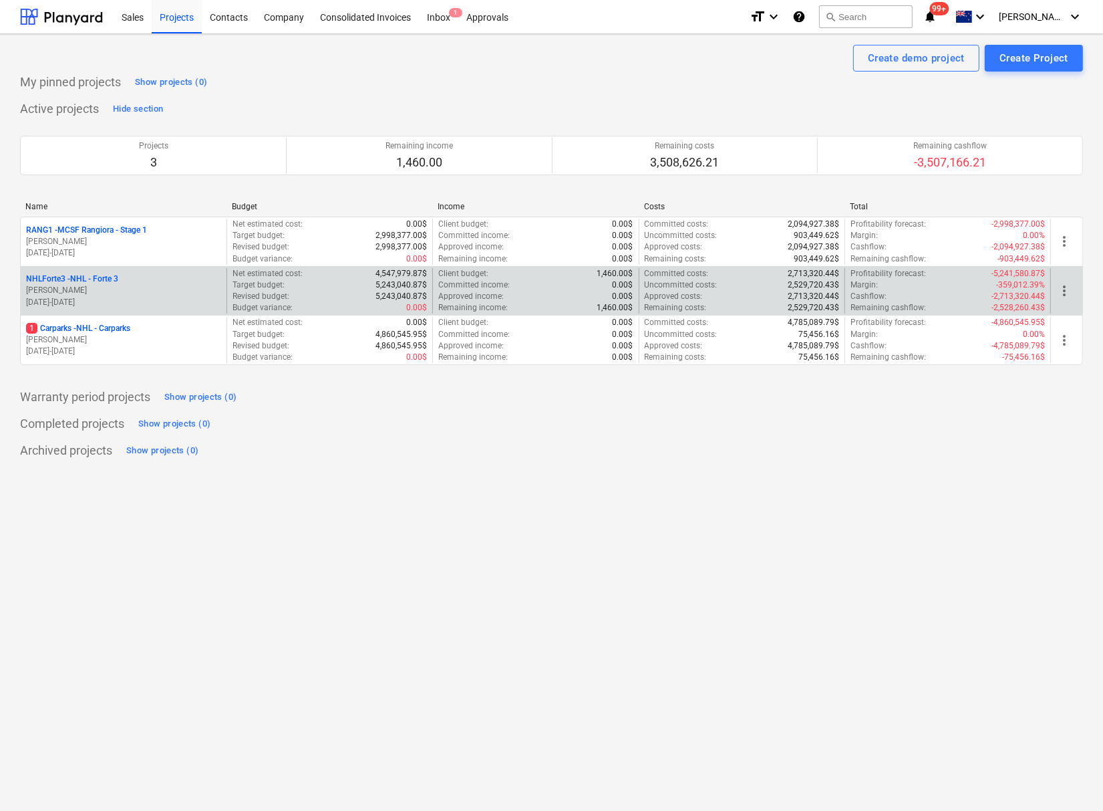
click at [65, 281] on p "NHLForte3 - NHL - Forte 3" at bounding box center [72, 278] width 92 height 11
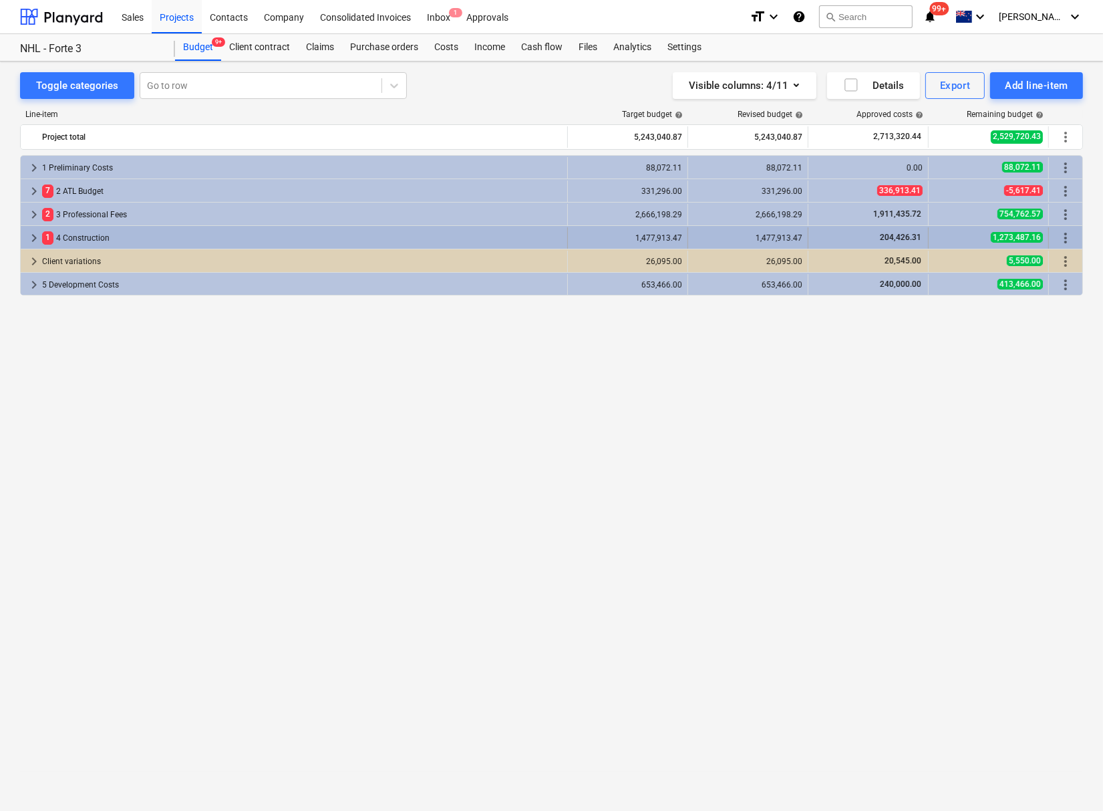
click at [29, 237] on span "keyboard_arrow_right" at bounding box center [34, 238] width 16 height 16
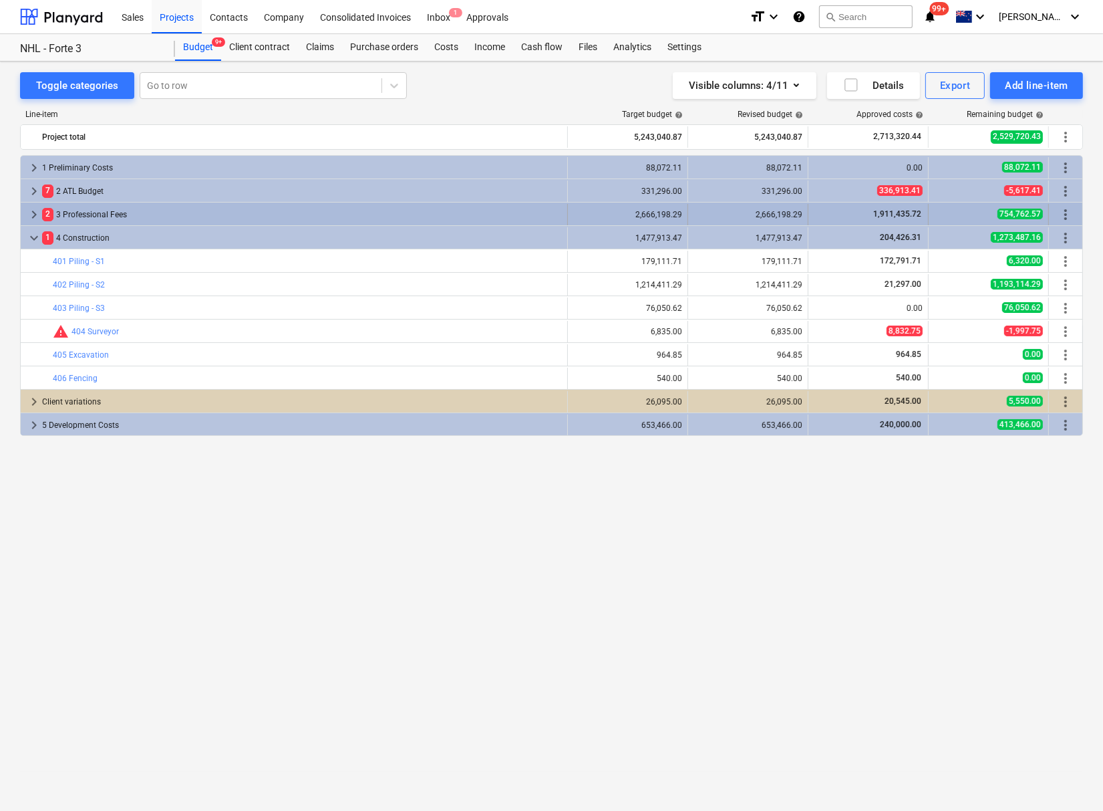
click at [33, 215] on span "keyboard_arrow_right" at bounding box center [34, 215] width 16 height 16
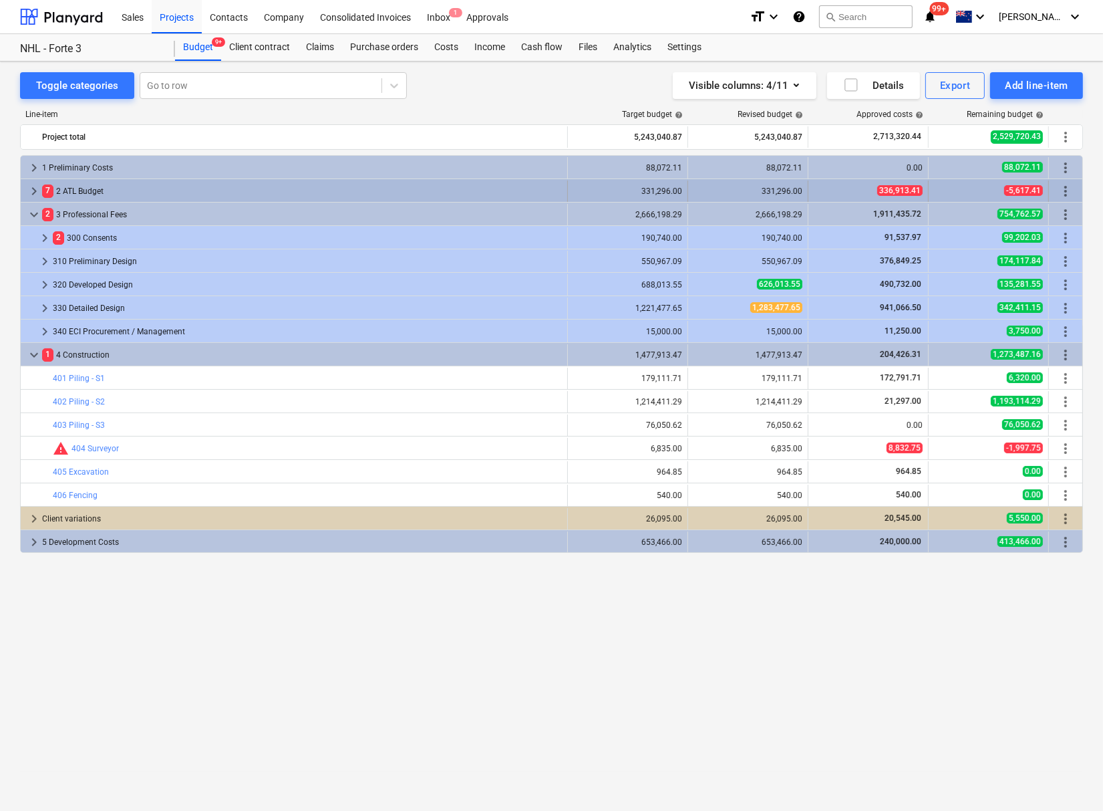
click at [37, 192] on span "keyboard_arrow_right" at bounding box center [34, 191] width 16 height 16
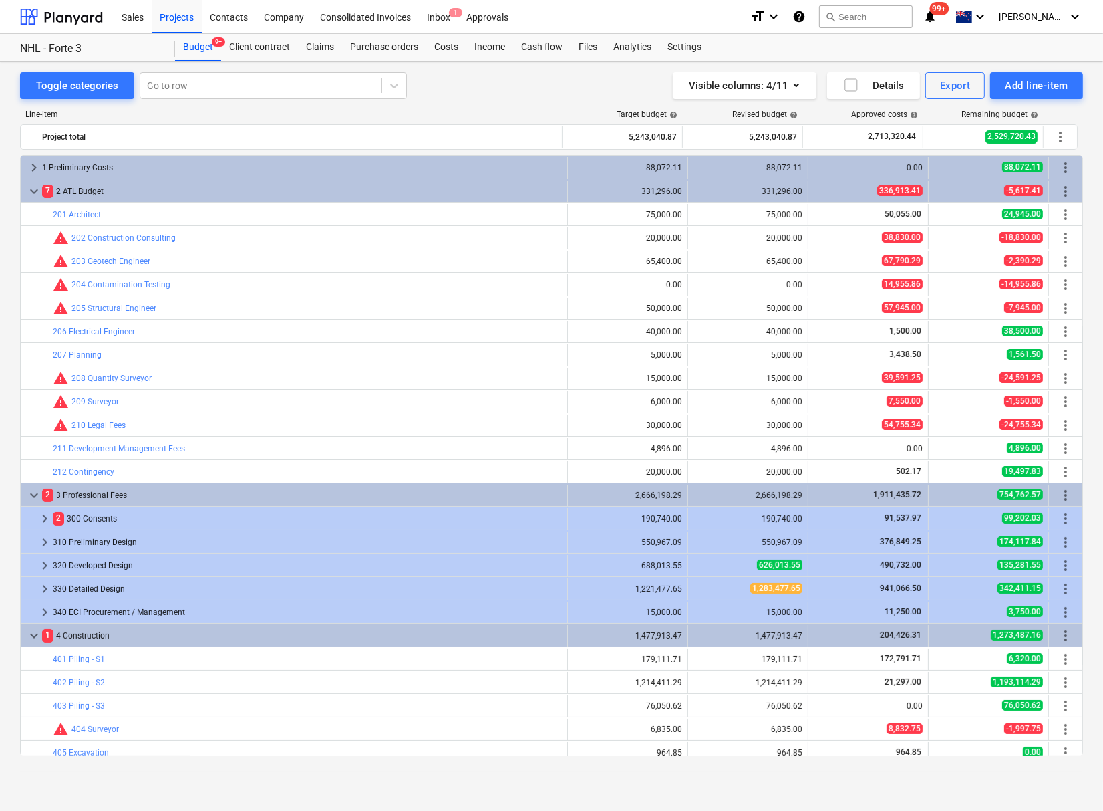
scroll to position [78, 0]
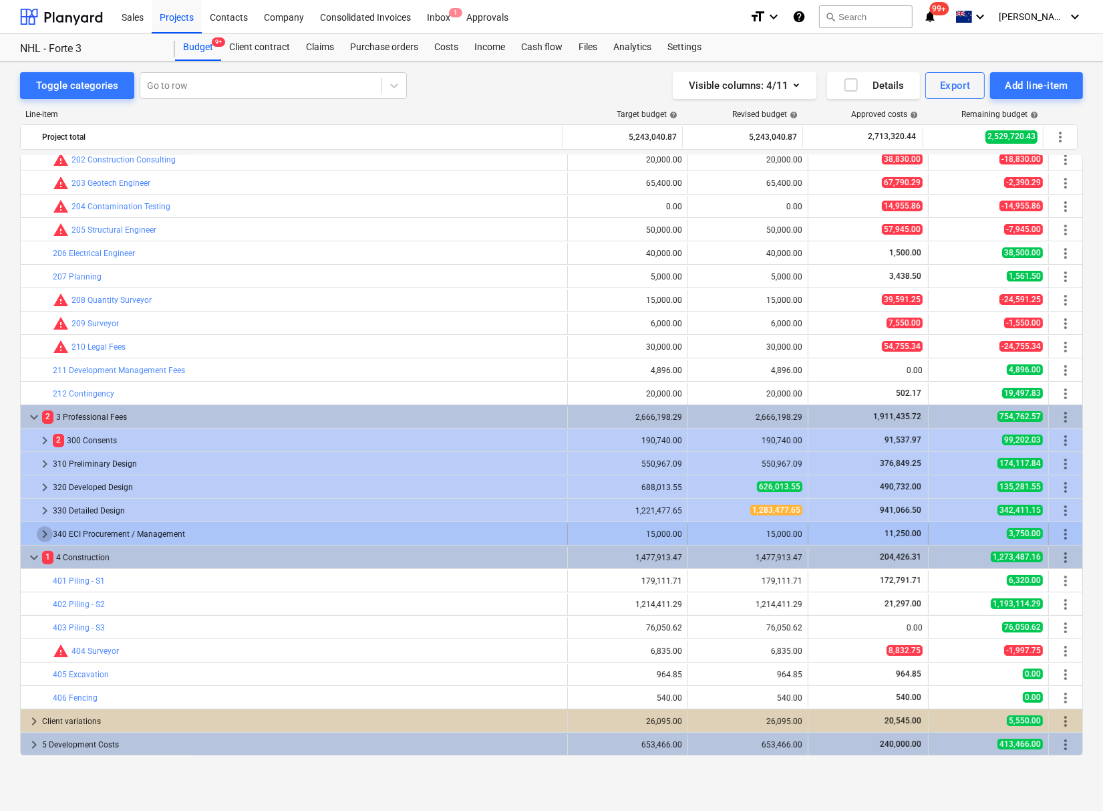
click at [47, 535] on span "keyboard_arrow_right" at bounding box center [45, 534] width 16 height 16
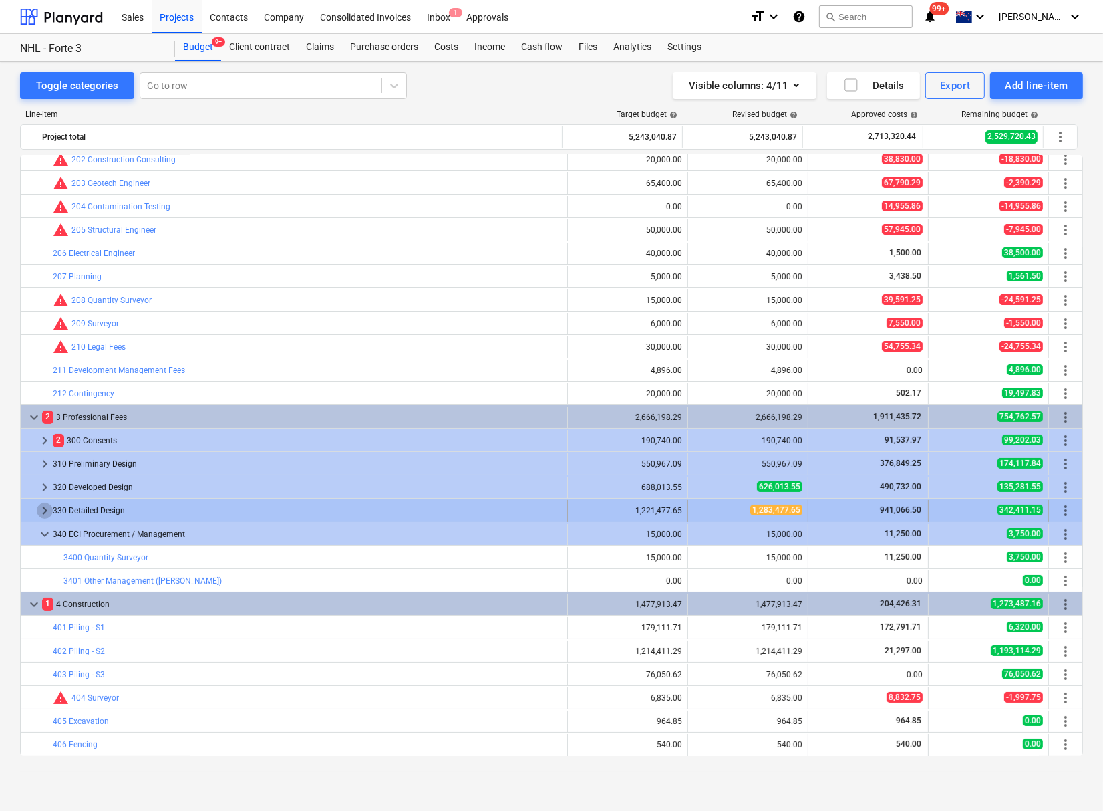
click at [43, 511] on span "keyboard_arrow_right" at bounding box center [45, 511] width 16 height 16
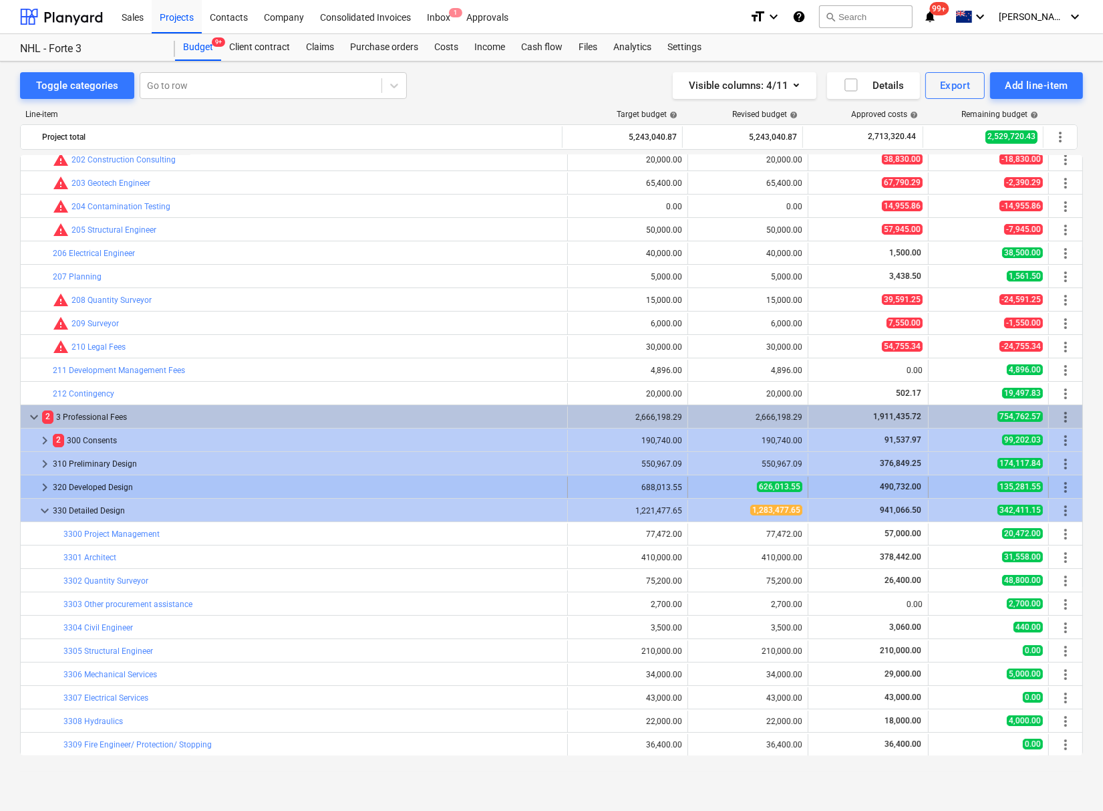
click at [41, 487] on span "keyboard_arrow_right" at bounding box center [45, 487] width 16 height 16
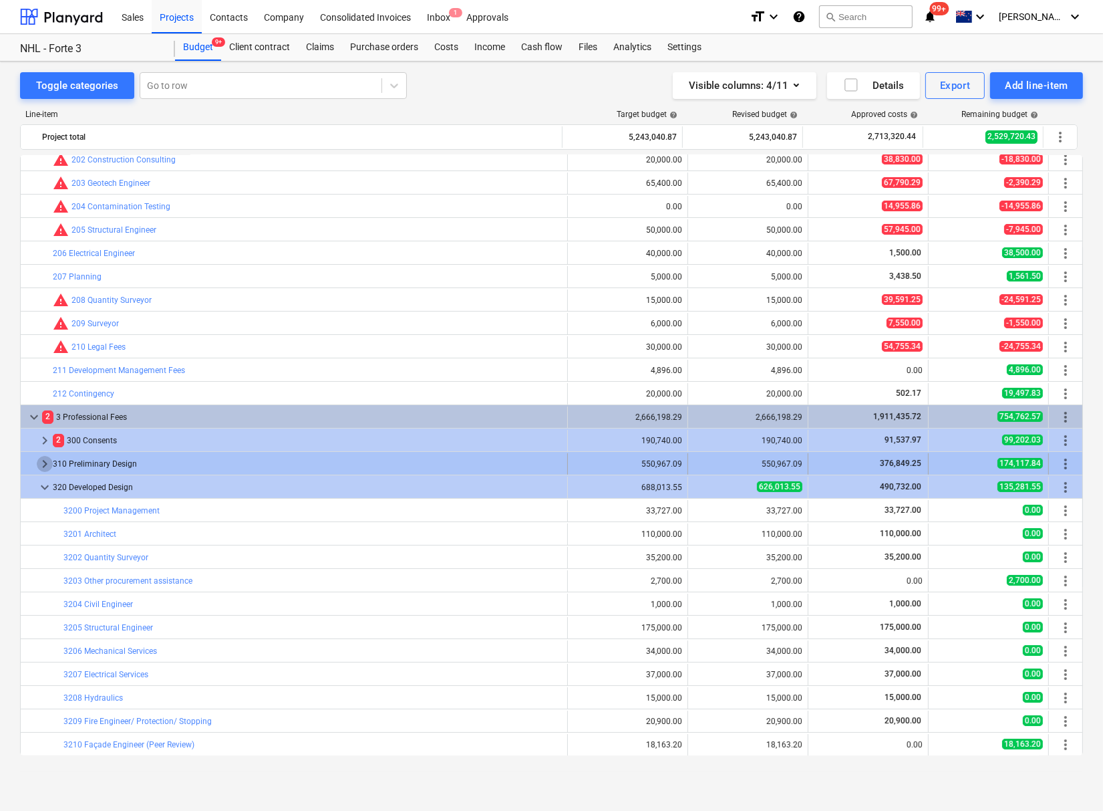
click at [43, 463] on span "keyboard_arrow_right" at bounding box center [45, 464] width 16 height 16
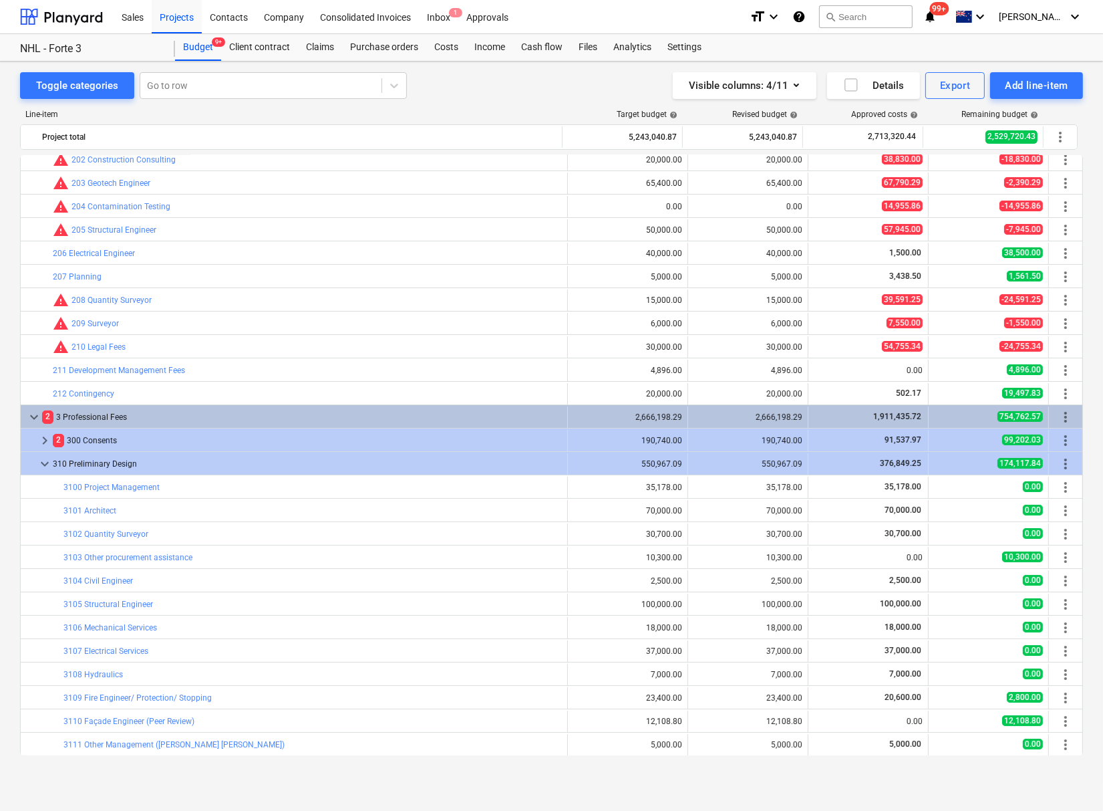
click at [43, 440] on span "keyboard_arrow_right" at bounding box center [45, 440] width 16 height 16
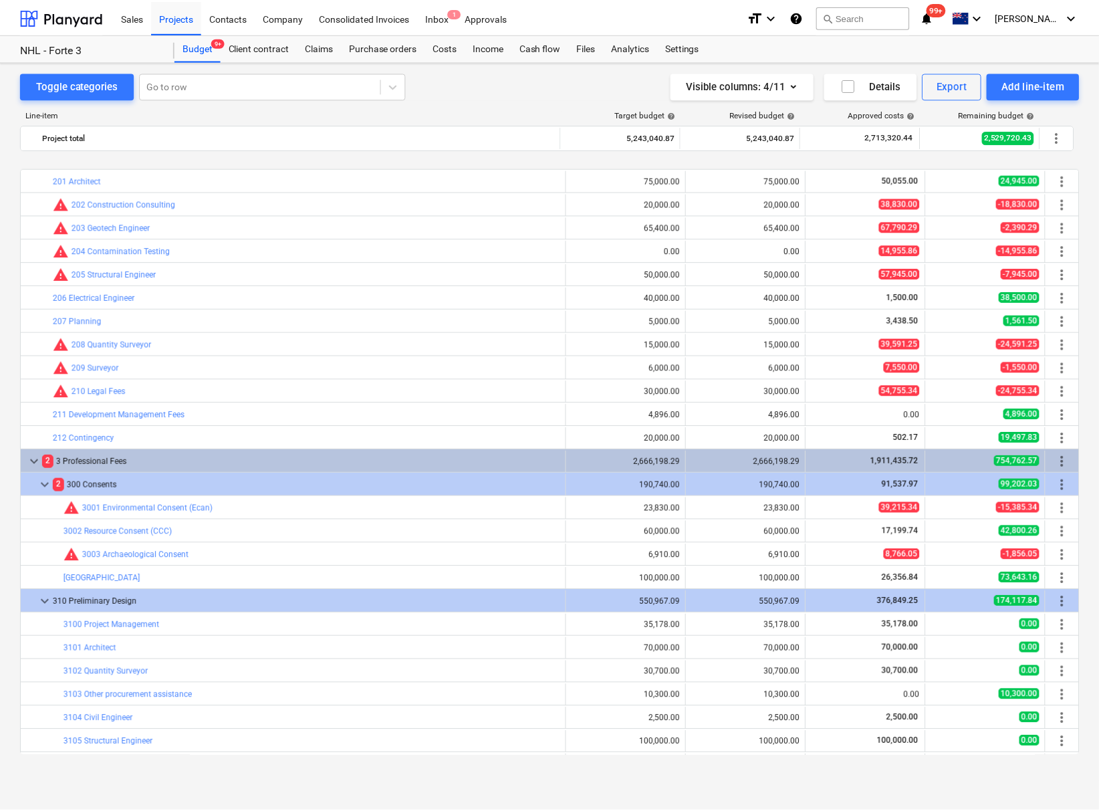
scroll to position [0, 0]
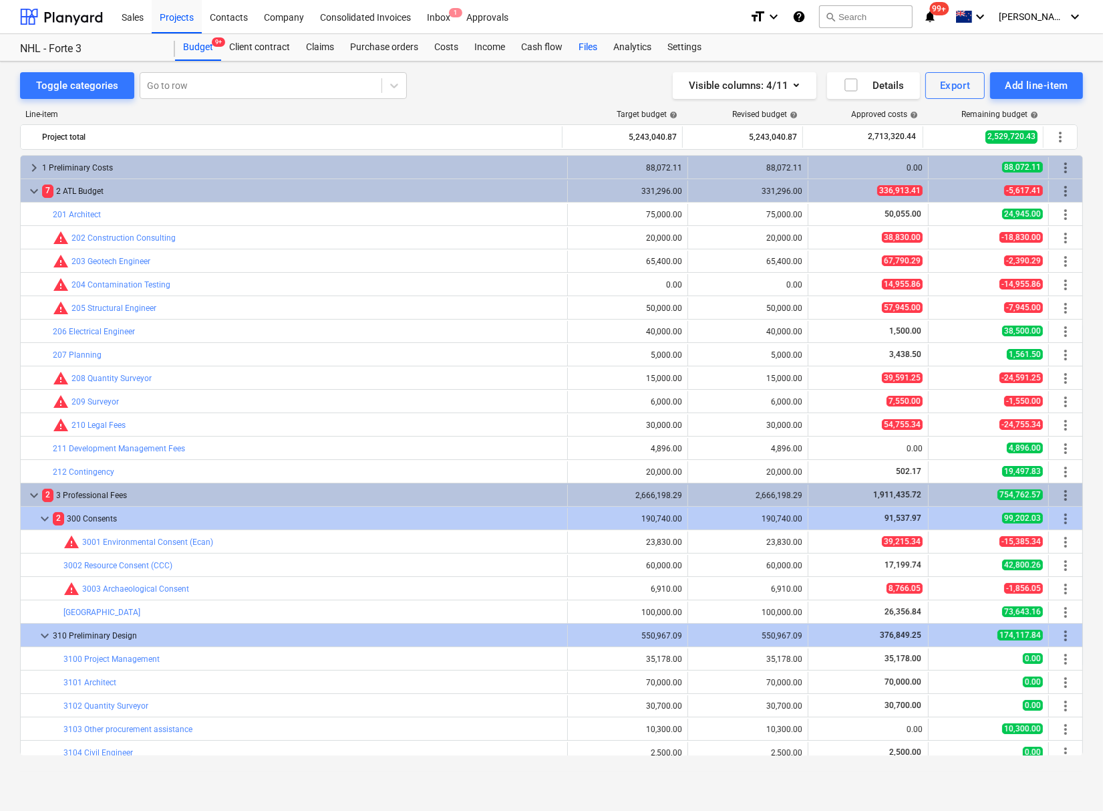
click at [585, 42] on div "Files" at bounding box center [588, 47] width 35 height 27
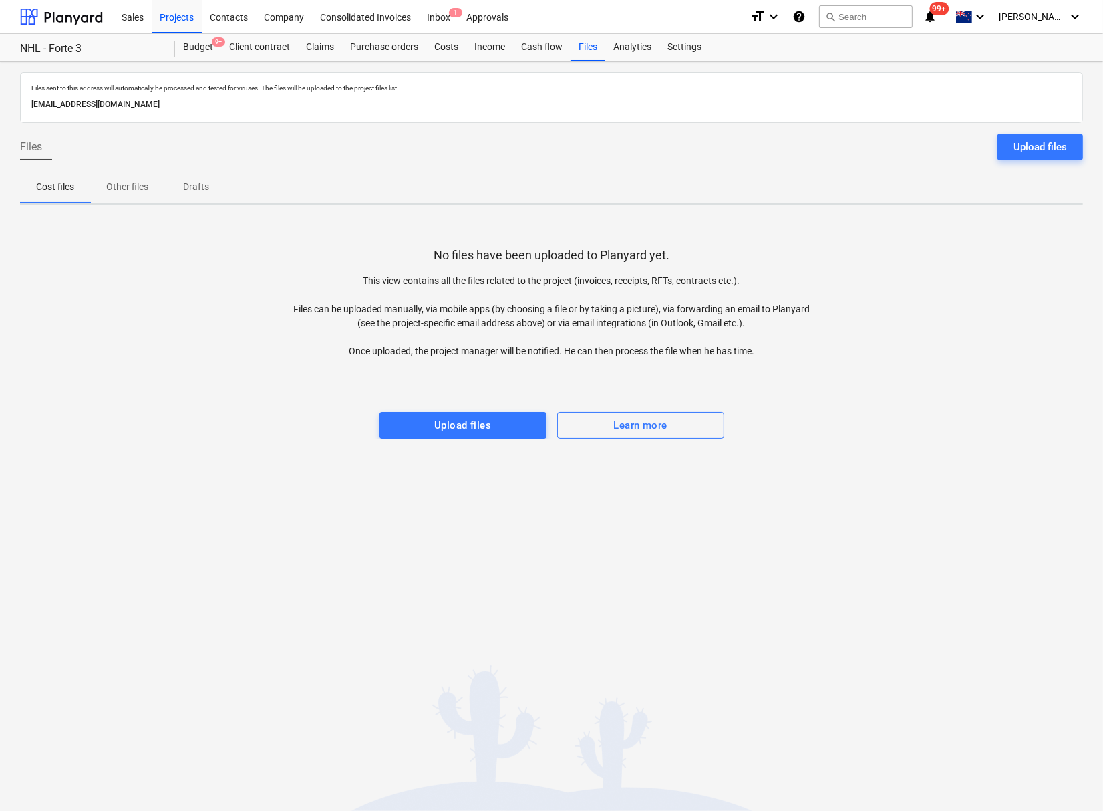
click at [121, 190] on p "Other files" at bounding box center [127, 187] width 42 height 14
click at [457, 47] on div "Costs" at bounding box center [446, 47] width 40 height 27
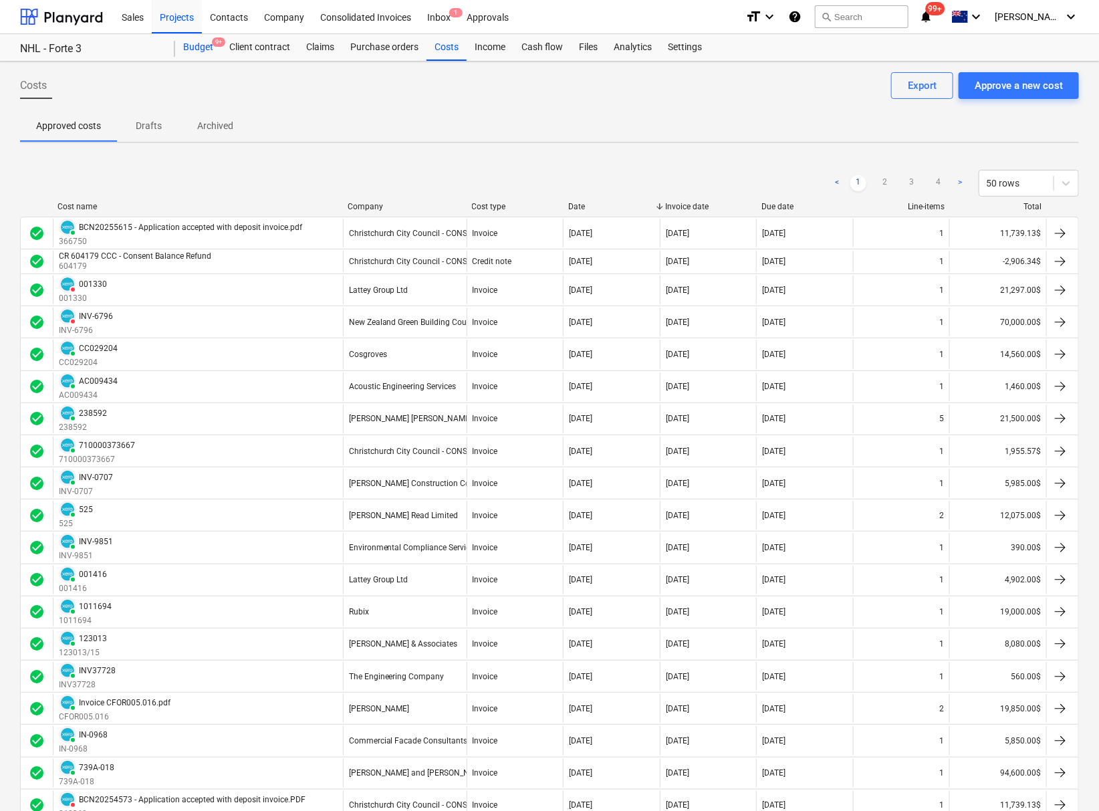
click at [200, 51] on div "Budget 9+" at bounding box center [198, 47] width 46 height 27
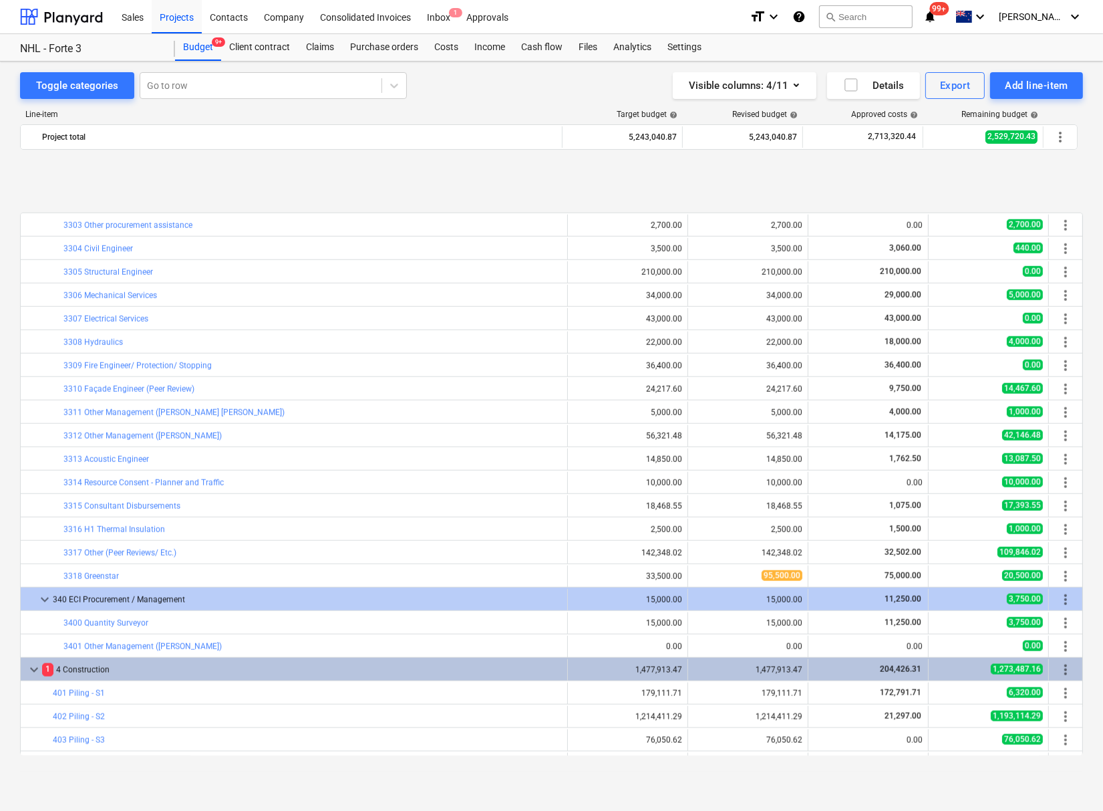
scroll to position [1599, 0]
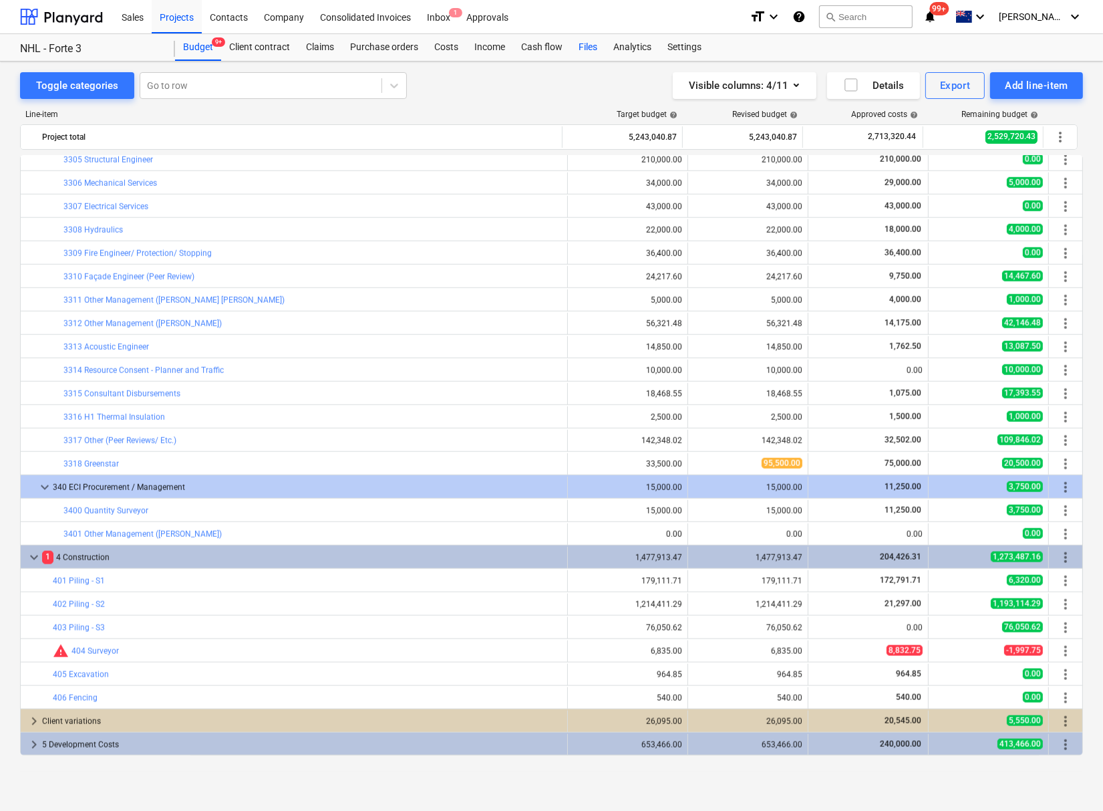
click at [588, 47] on div "Files" at bounding box center [588, 47] width 35 height 27
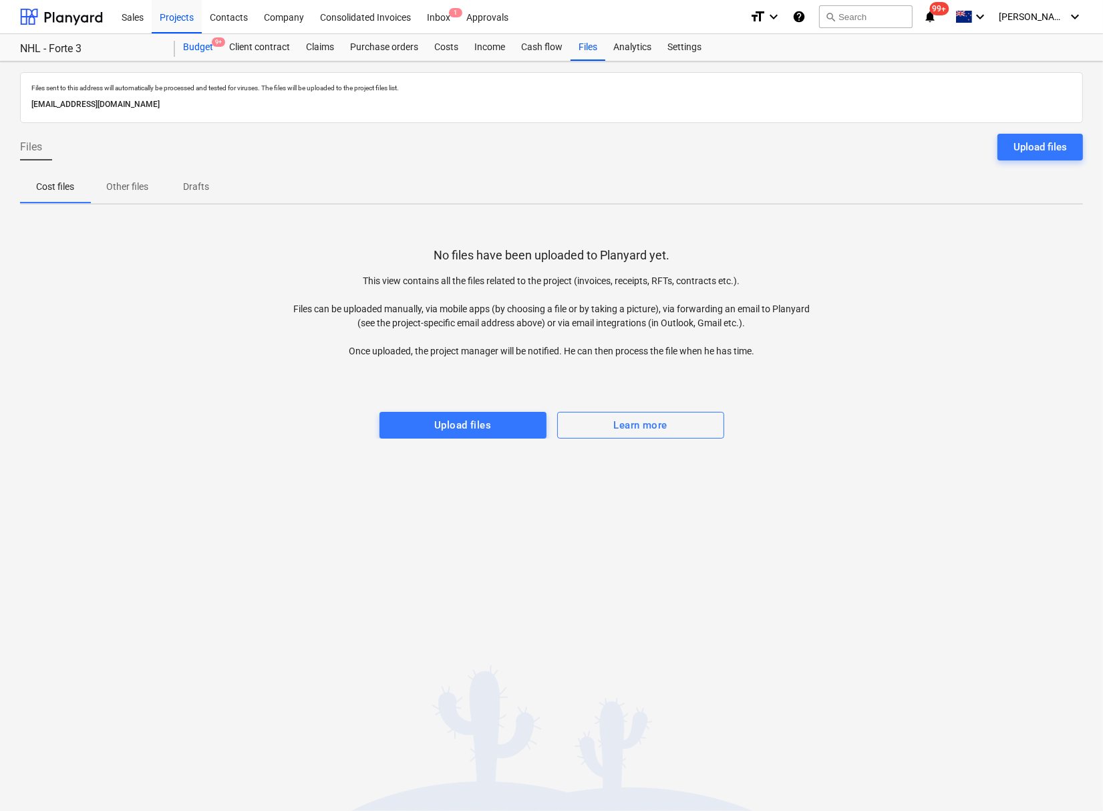
click at [184, 50] on div "Budget 9+" at bounding box center [198, 47] width 46 height 27
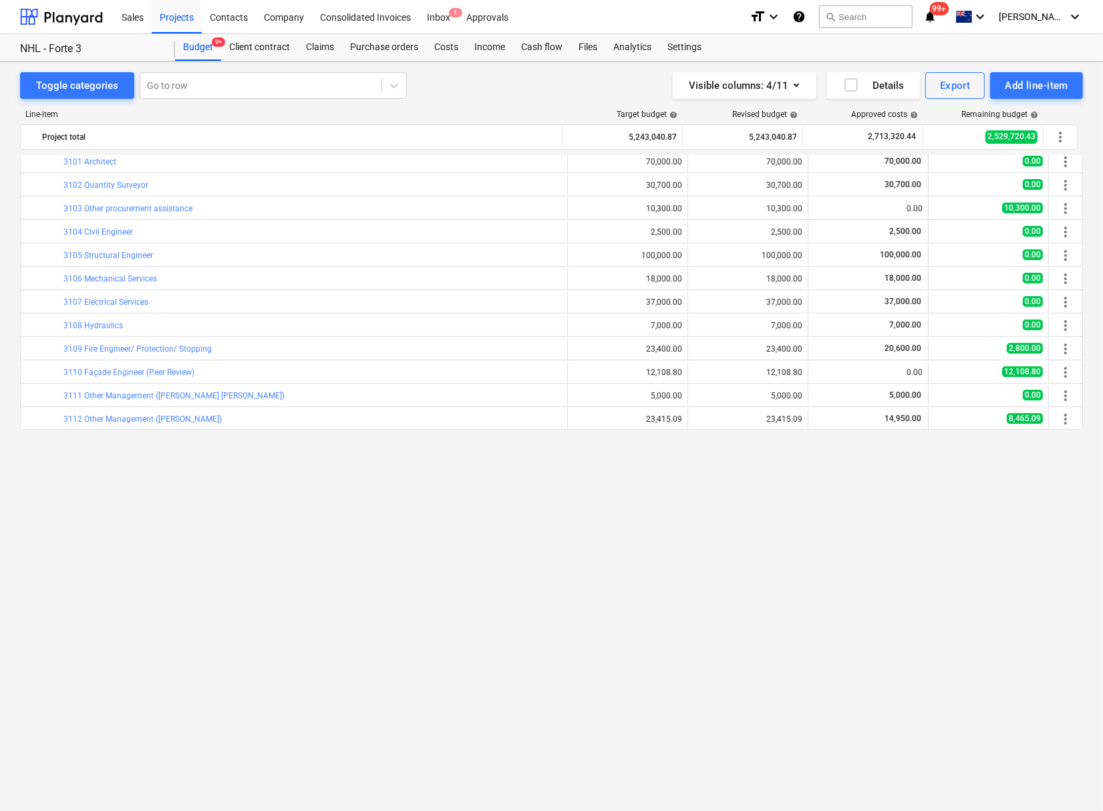
scroll to position [148, 0]
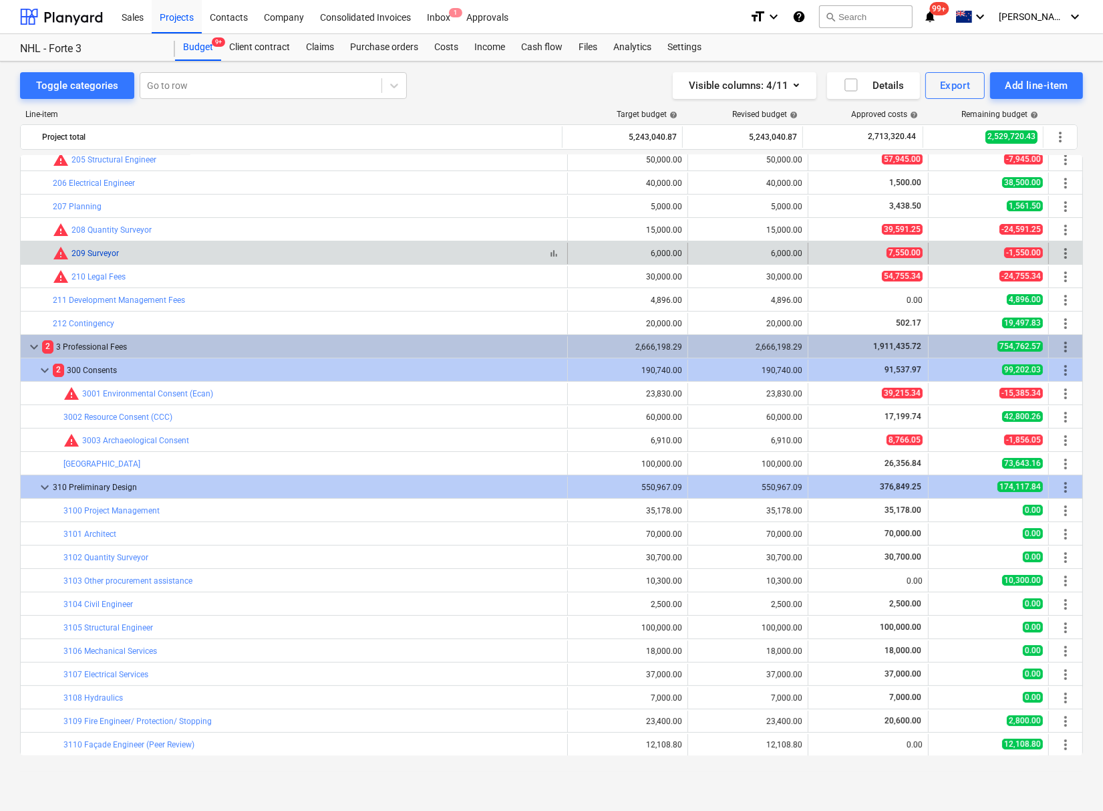
click at [99, 251] on link "209 Surveyor" at bounding box center [95, 253] width 47 height 9
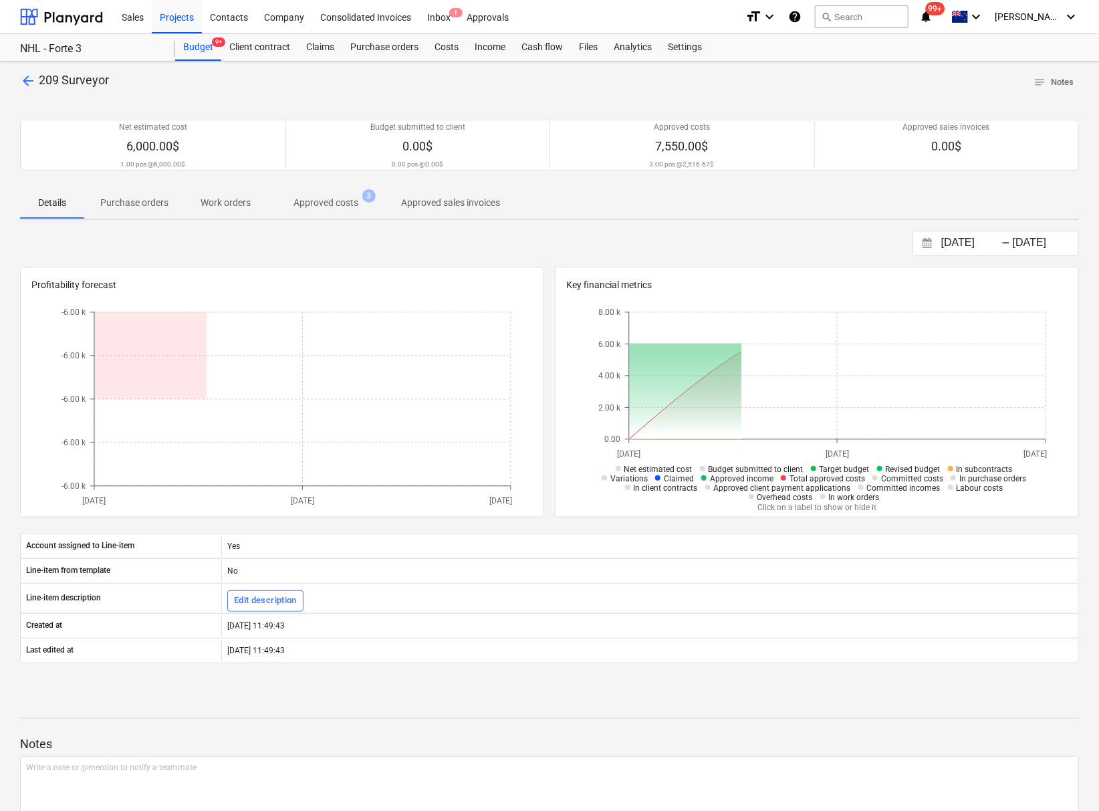
click at [319, 204] on p "Approved costs" at bounding box center [325, 203] width 65 height 14
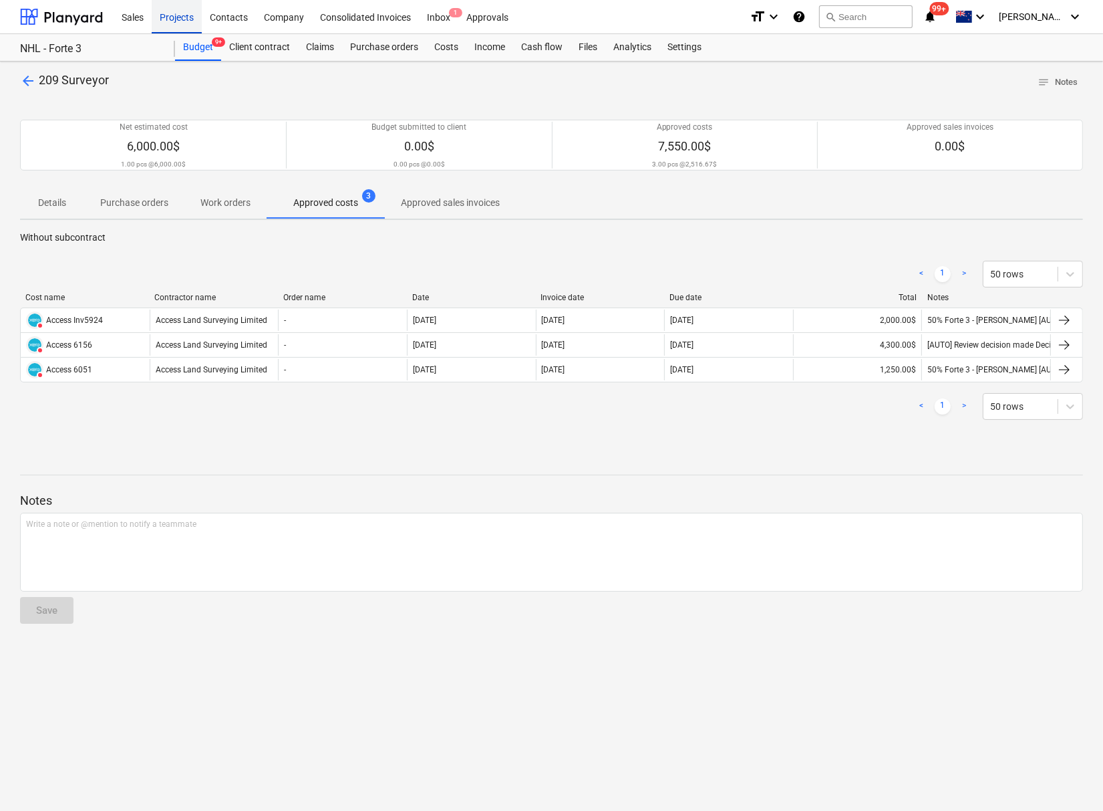
click at [176, 18] on div "Projects" at bounding box center [177, 16] width 50 height 34
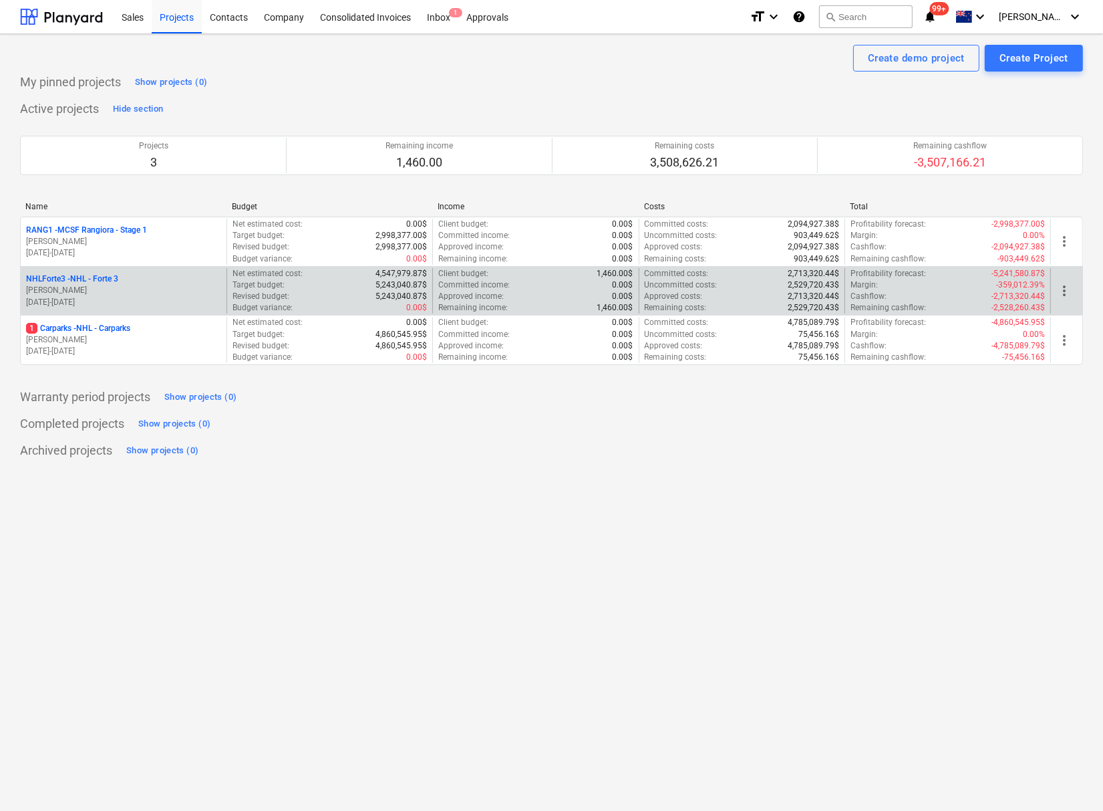
click at [106, 281] on p "NHLForte3 - NHL - Forte 3" at bounding box center [72, 278] width 92 height 11
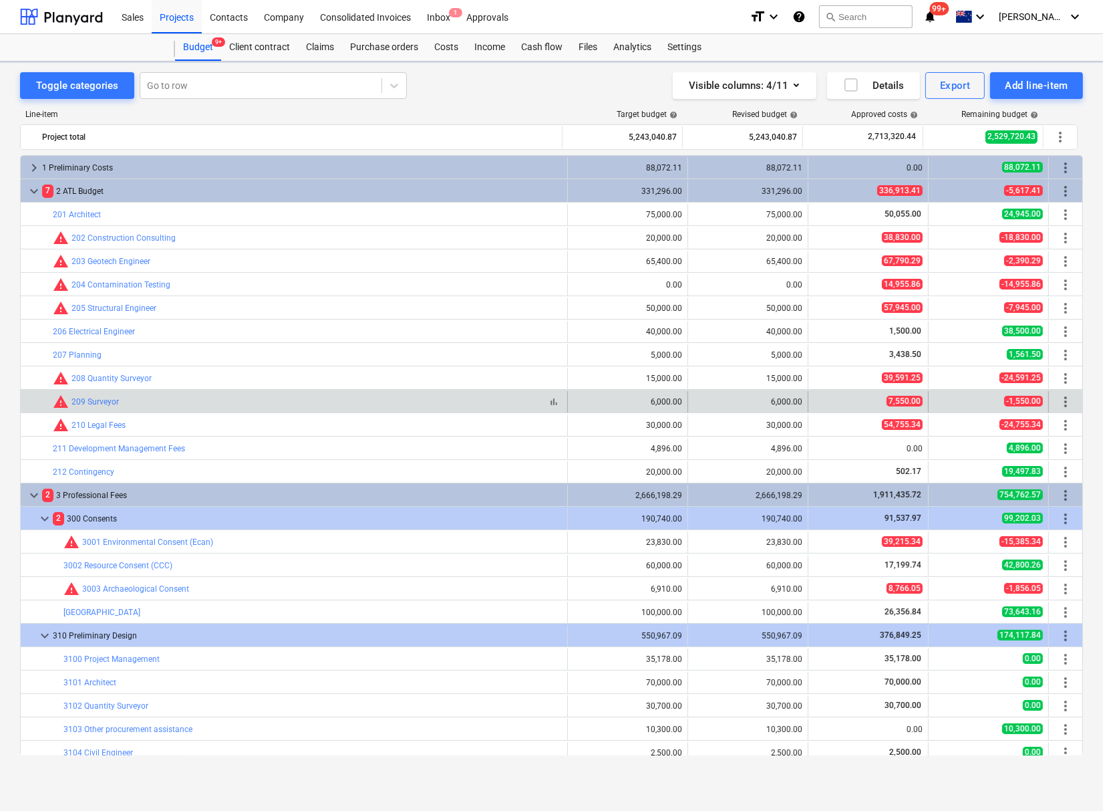
scroll to position [148, 0]
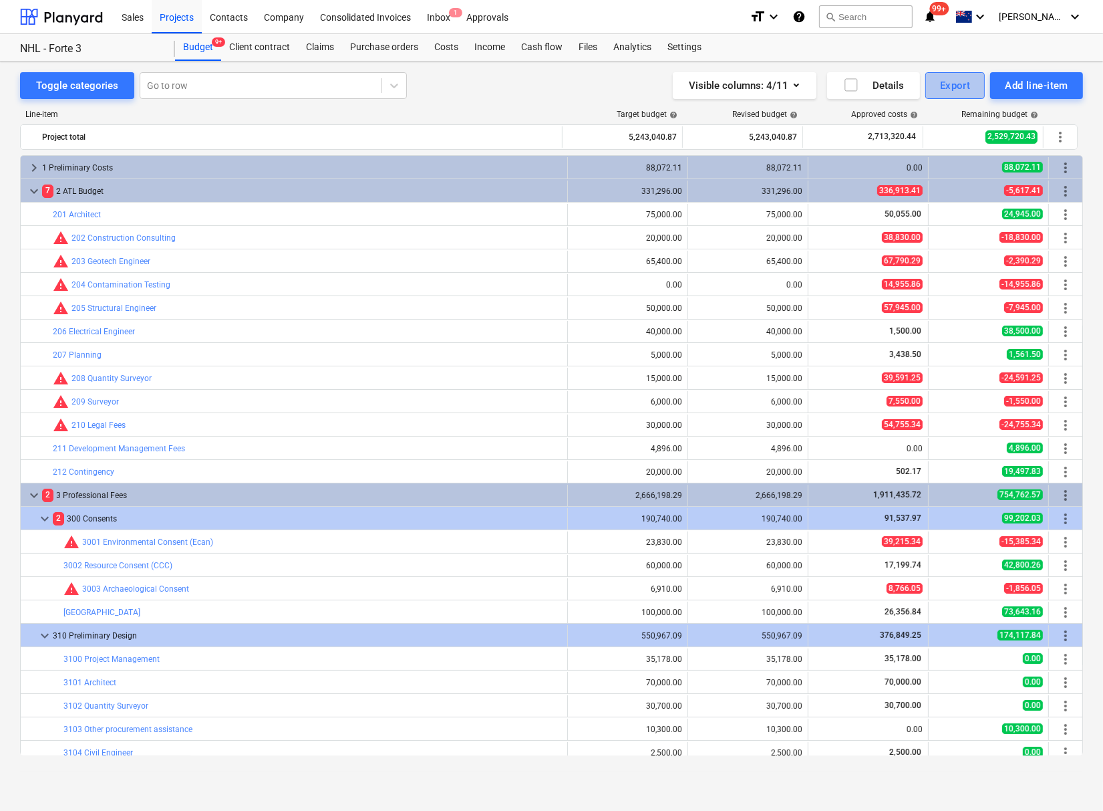
click at [940, 87] on div "Export" at bounding box center [955, 85] width 31 height 17
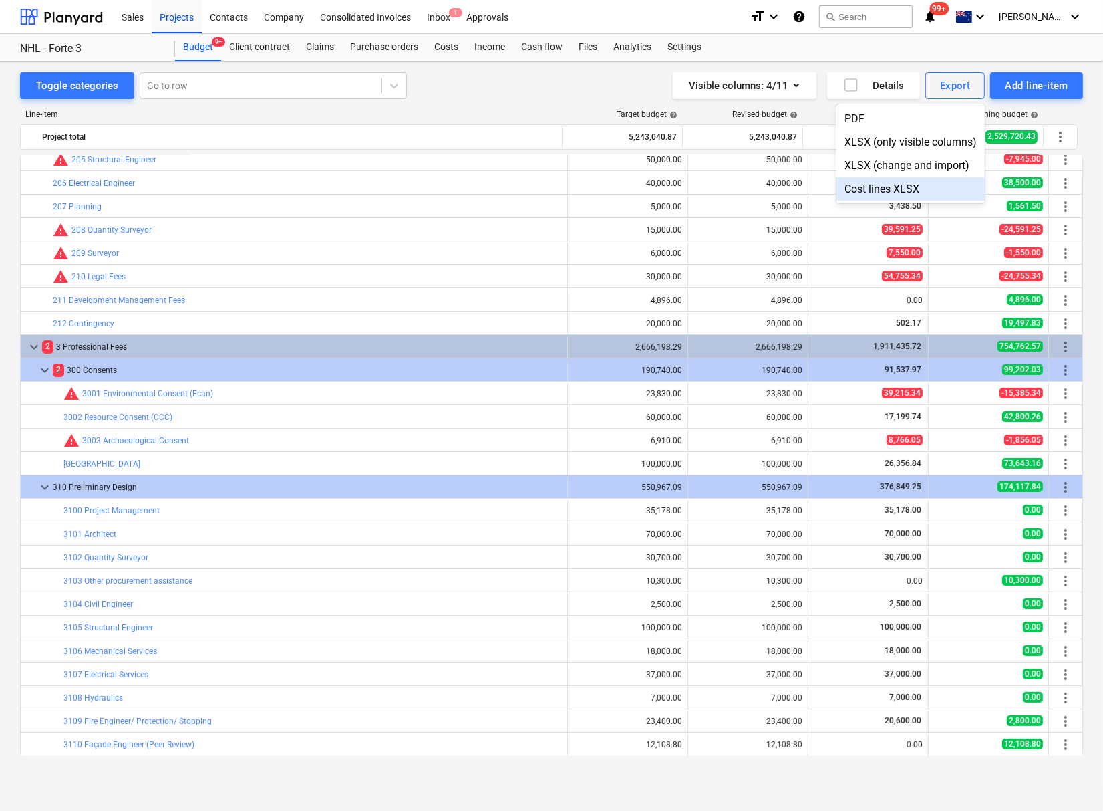
click at [837, 201] on div "Cost lines XLSX" at bounding box center [911, 188] width 148 height 23
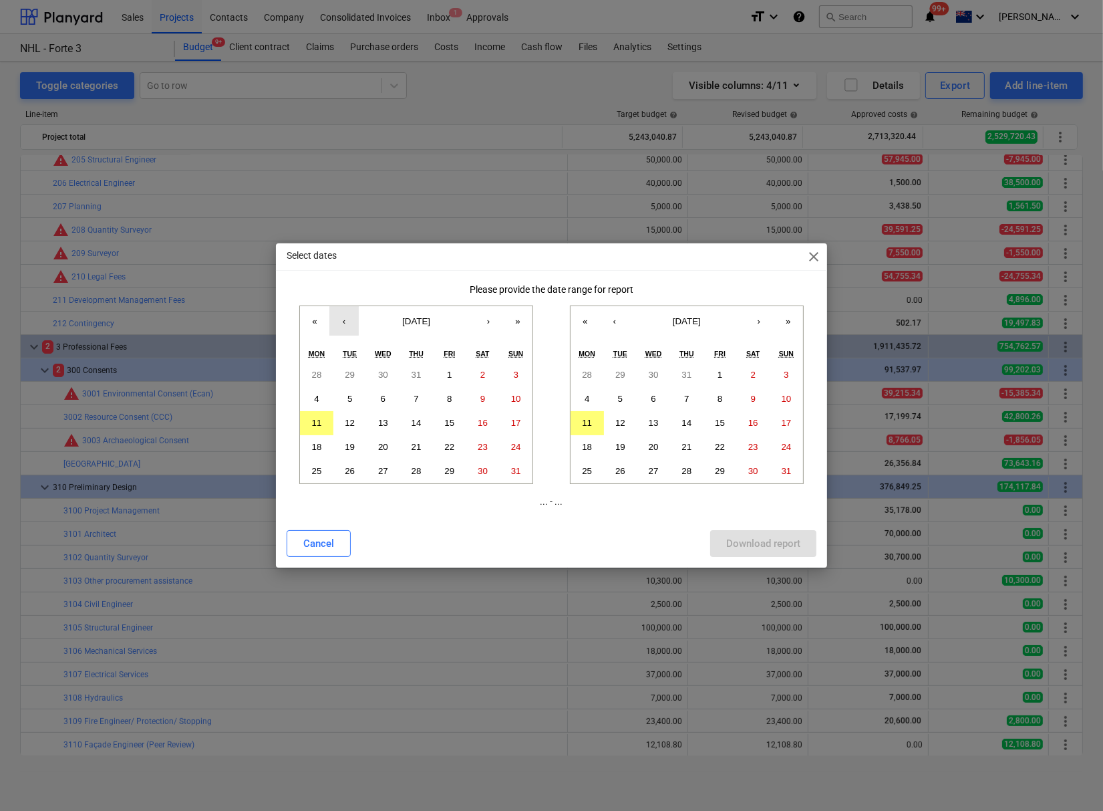
click at [343, 324] on button "‹" at bounding box center [344, 320] width 29 height 29
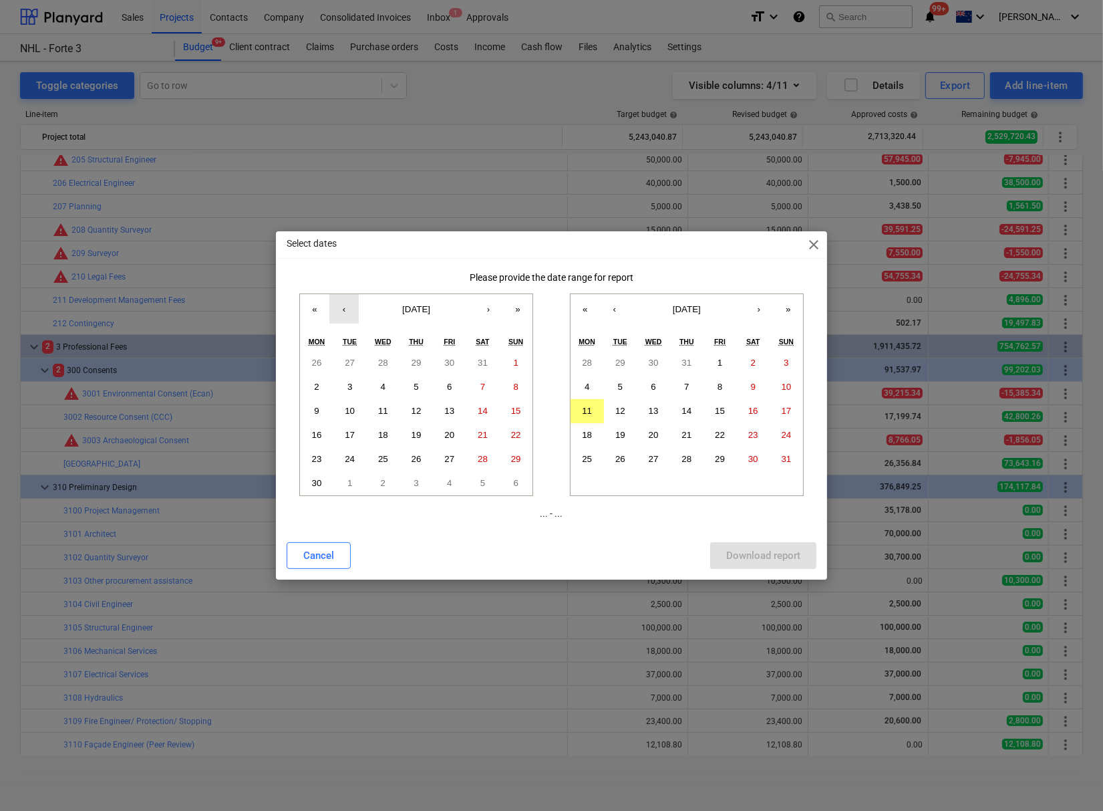
click at [343, 323] on button "‹" at bounding box center [344, 308] width 29 height 29
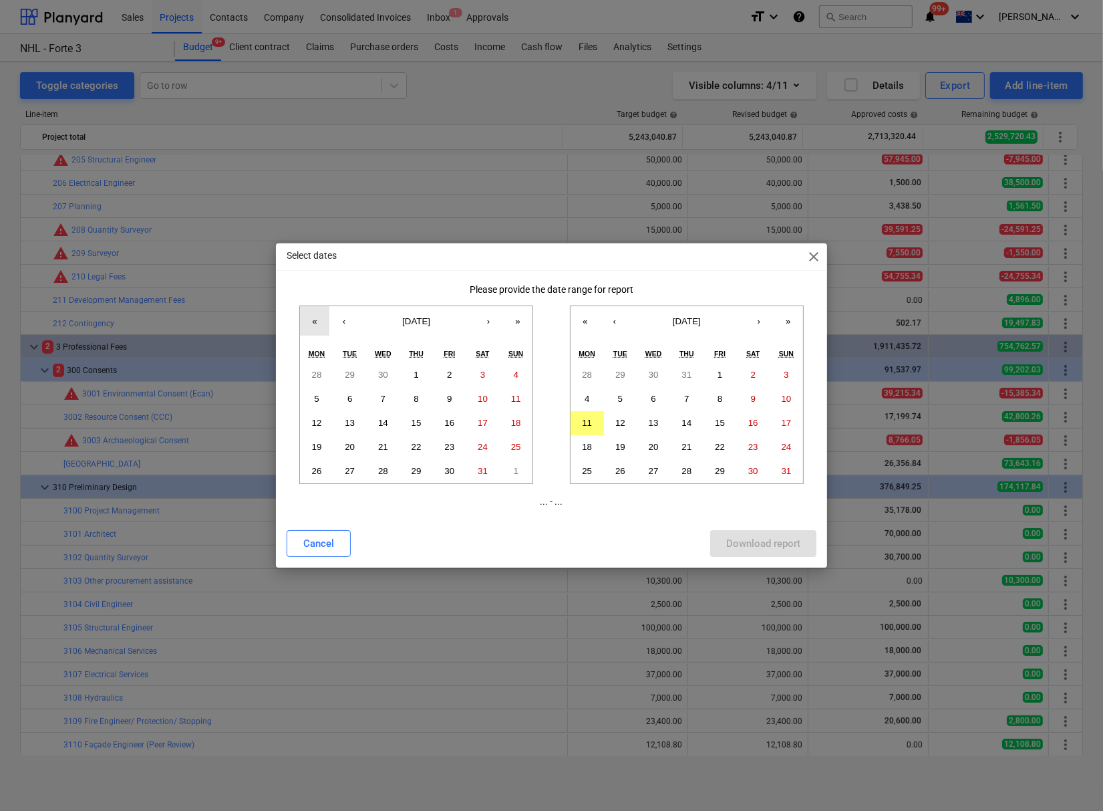
click at [321, 320] on button "«" at bounding box center [314, 320] width 29 height 29
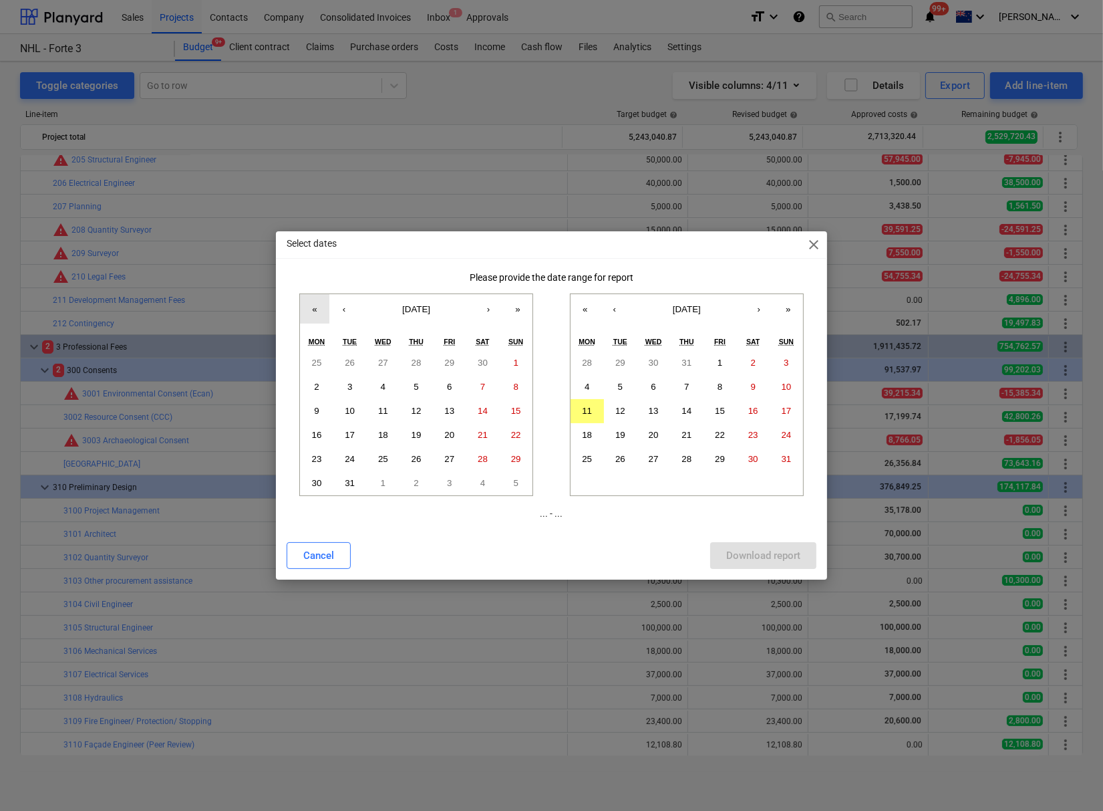
click at [321, 320] on button "«" at bounding box center [314, 308] width 29 height 29
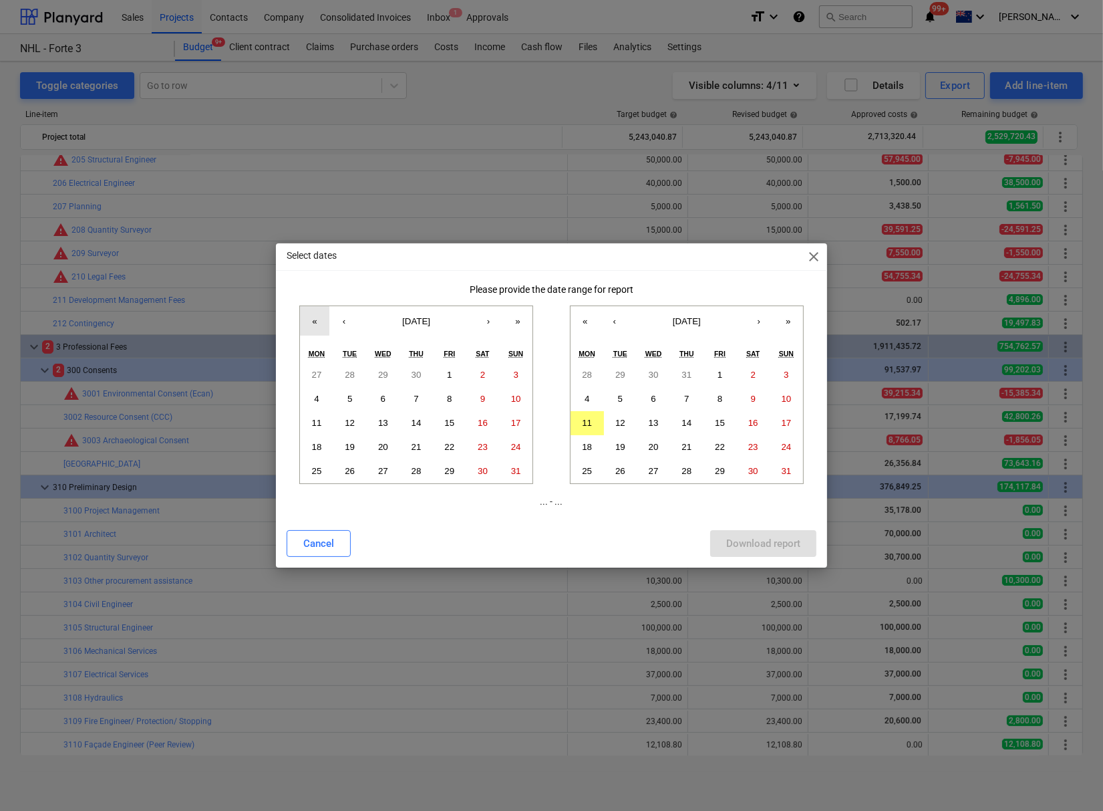
click at [321, 320] on button "«" at bounding box center [314, 320] width 29 height 29
click at [386, 374] on abbr "2" at bounding box center [383, 375] width 5 height 10
click at [582, 424] on abbr "11" at bounding box center [587, 423] width 10 height 10
click at [753, 550] on div "Download report" at bounding box center [764, 543] width 74 height 17
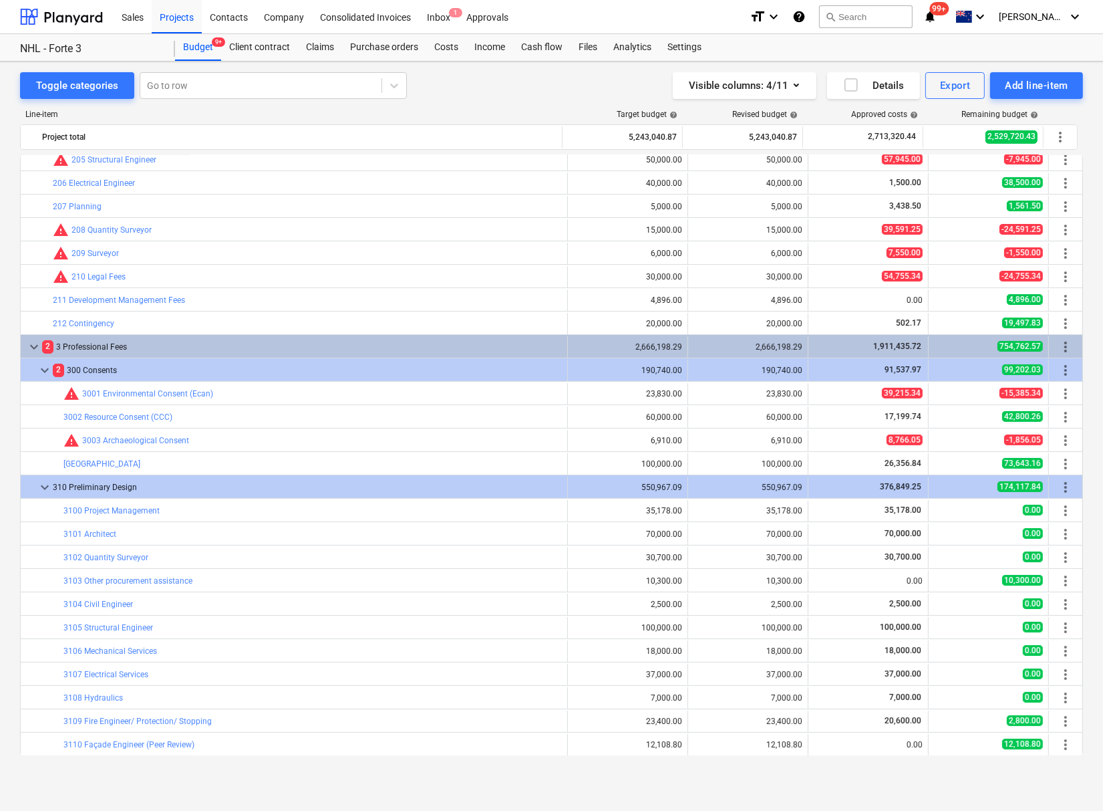
click at [543, 91] on div "Visible columns : 4/11 Details Export Add line-item" at bounding box center [813, 85] width 541 height 27
click at [942, 85] on div "Export" at bounding box center [955, 85] width 31 height 17
click at [6, 264] on div at bounding box center [551, 405] width 1103 height 811
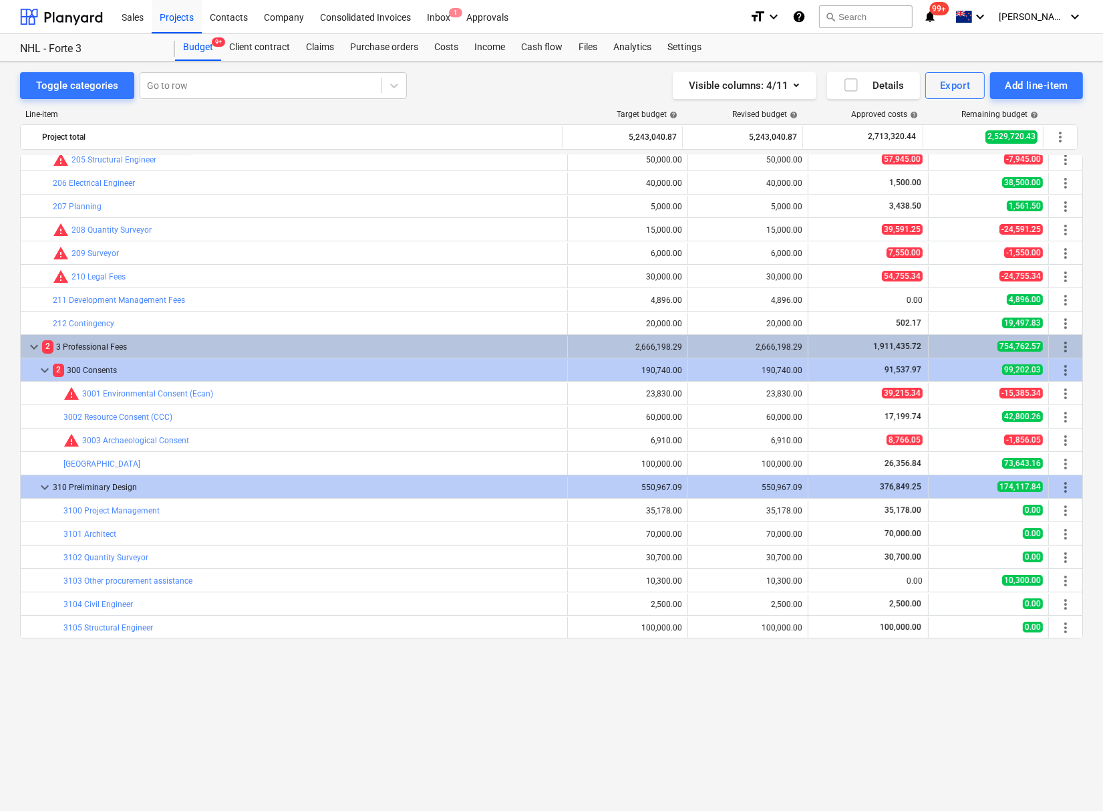
scroll to position [0, 0]
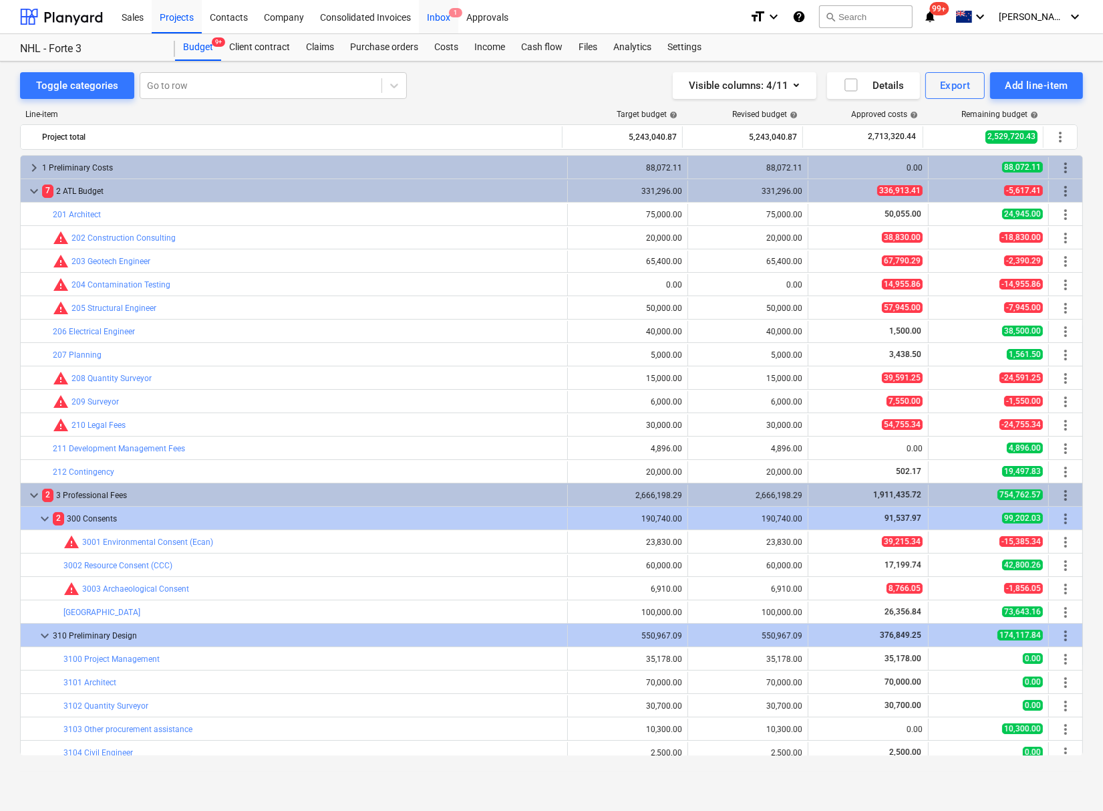
click at [441, 15] on div "Inbox 1" at bounding box center [438, 16] width 39 height 34
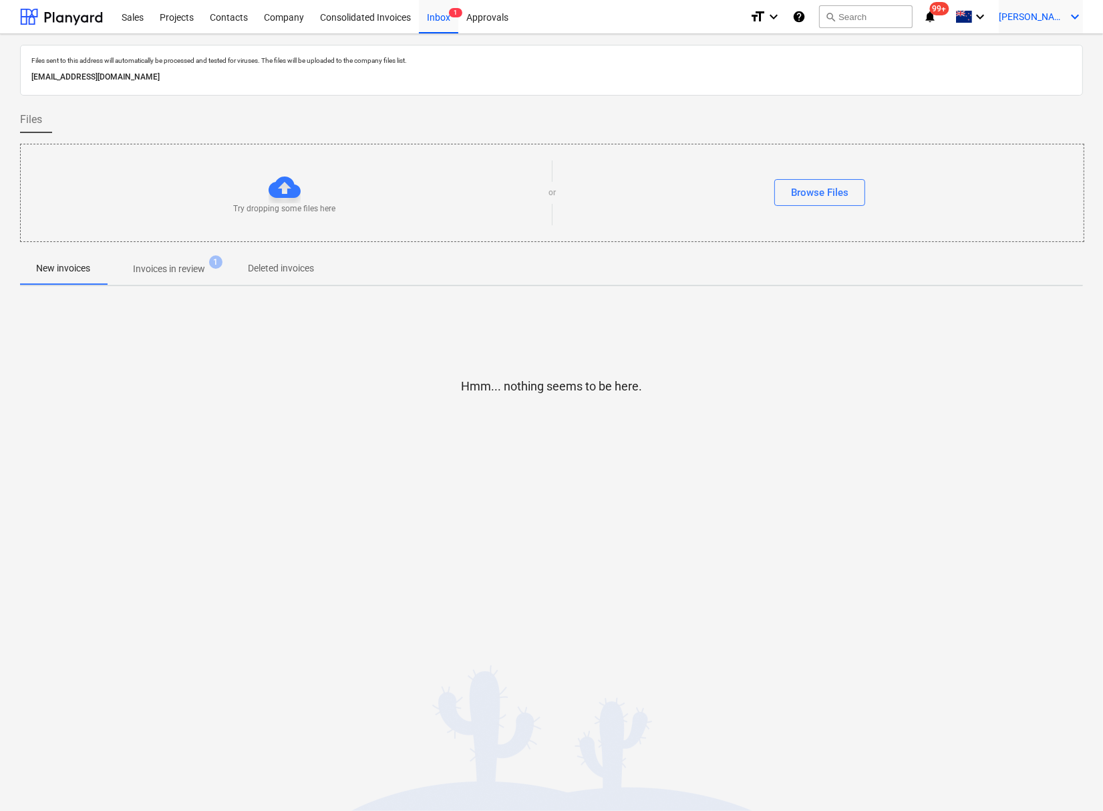
click at [1045, 12] on span "[PERSON_NAME]" at bounding box center [1032, 16] width 67 height 11
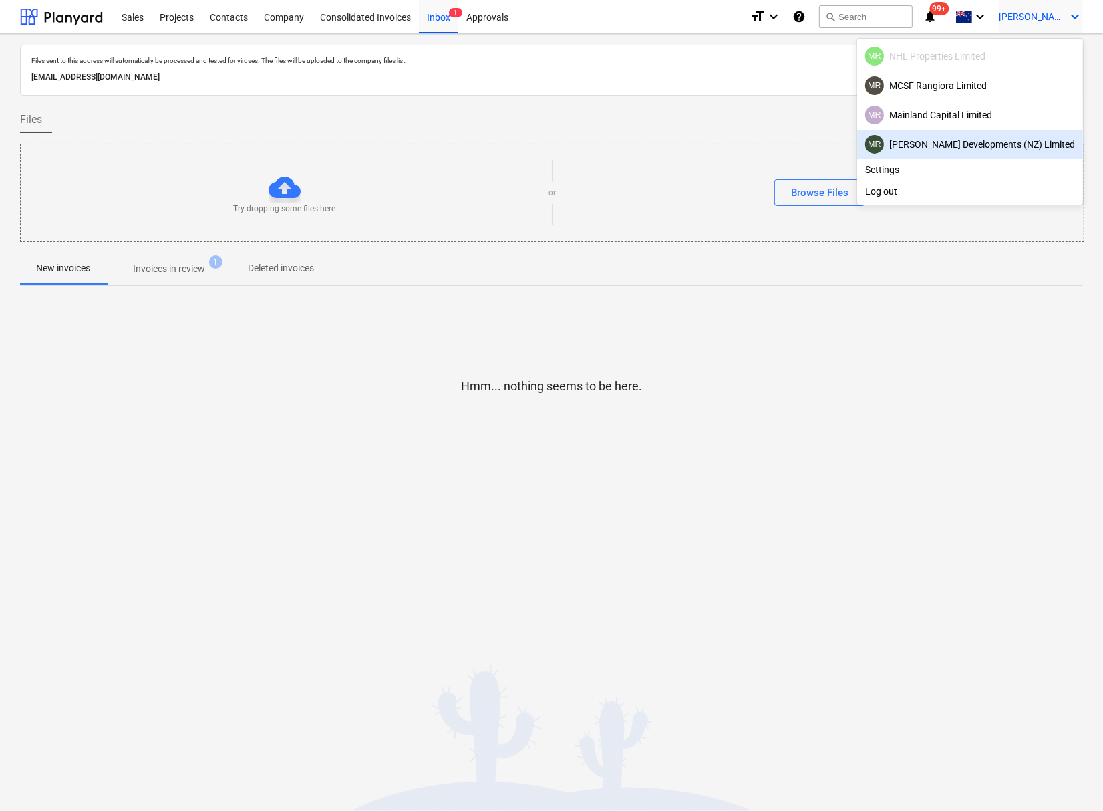
click at [990, 142] on div "[PERSON_NAME] Developments (NZ) Limited" at bounding box center [971, 144] width 210 height 19
